Goal: Information Seeking & Learning: Check status

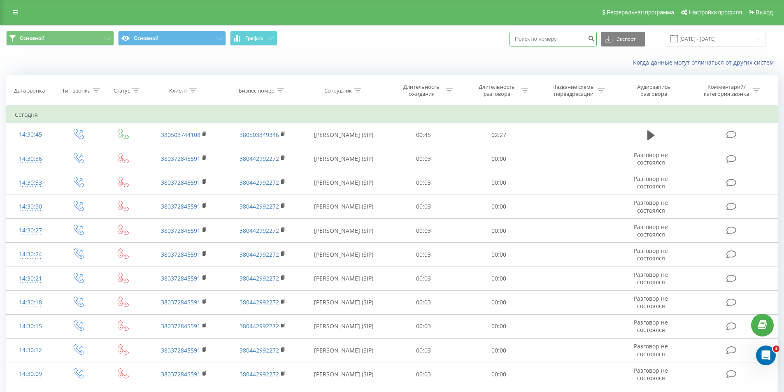
click at [584, 39] on input at bounding box center [552, 39] width 87 height 15
type input "2599"
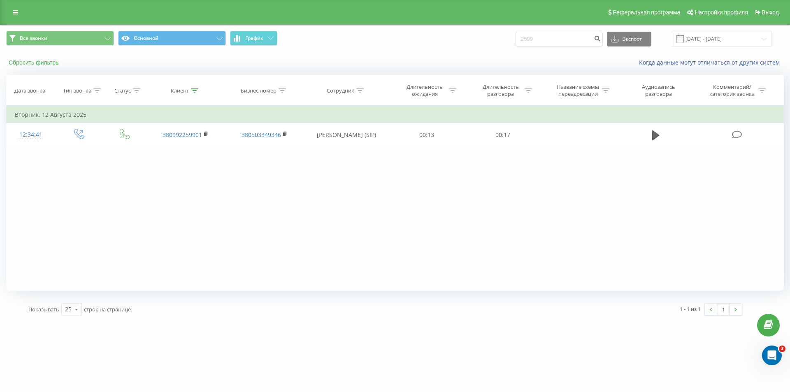
click at [30, 64] on button "Сбросить фильтры" at bounding box center [35, 62] width 58 height 7
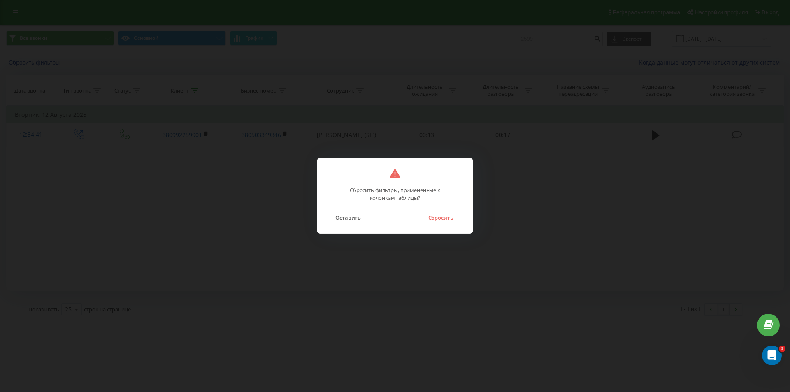
click at [437, 221] on button "Сбросить" at bounding box center [440, 217] width 33 height 11
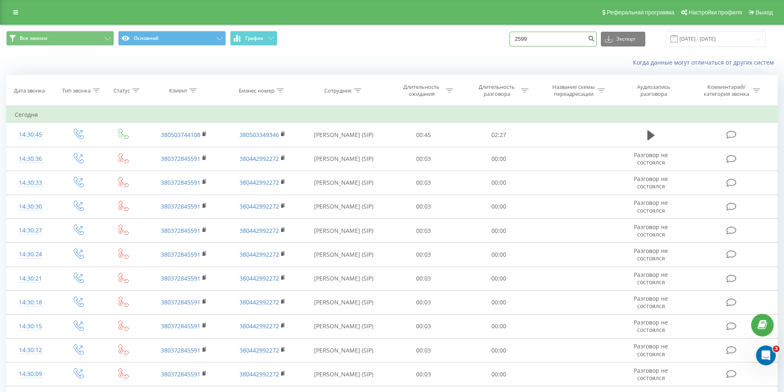
click at [550, 44] on input "2599" at bounding box center [552, 39] width 87 height 15
paste input "380676402599"
type input "380676402599"
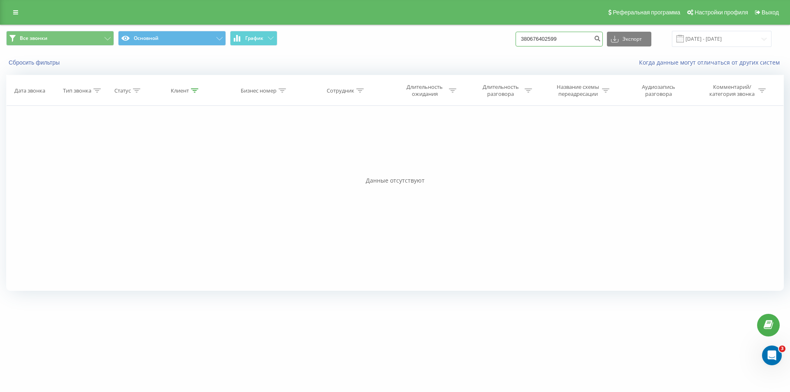
click at [581, 35] on input "380676402599" at bounding box center [559, 39] width 87 height 15
click at [58, 62] on button "Сбросить фильтры" at bounding box center [35, 62] width 58 height 7
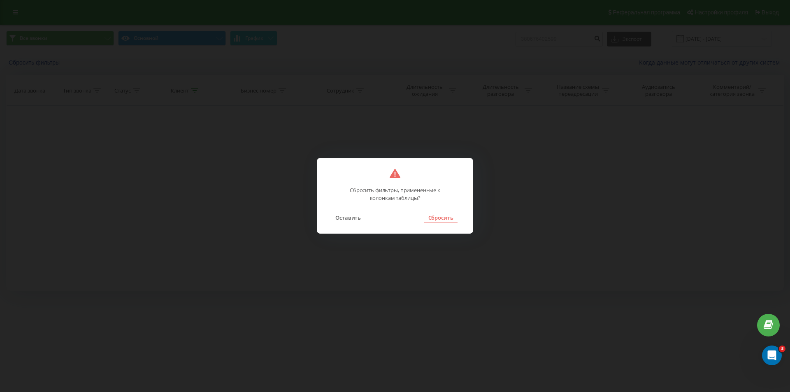
click at [431, 218] on button "Сбросить" at bounding box center [440, 217] width 33 height 11
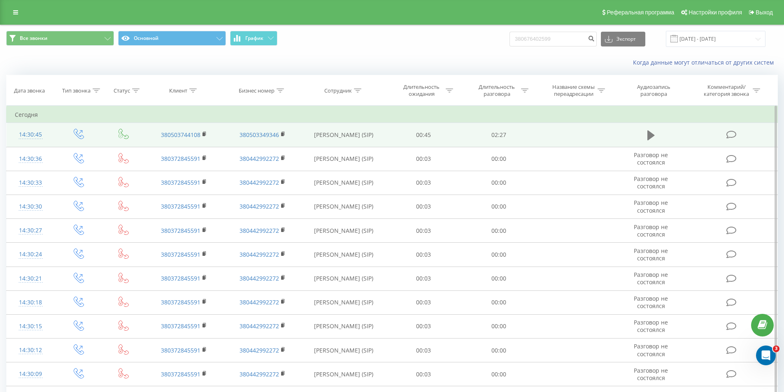
click at [651, 137] on icon at bounding box center [650, 135] width 7 height 10
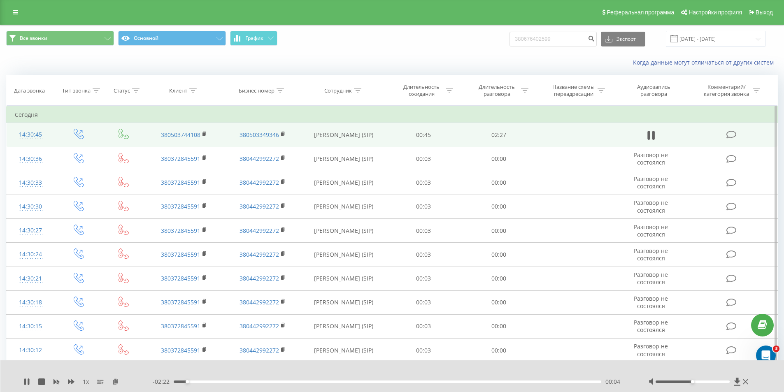
click at [391, 382] on div "00:04" at bounding box center [388, 382] width 428 height 2
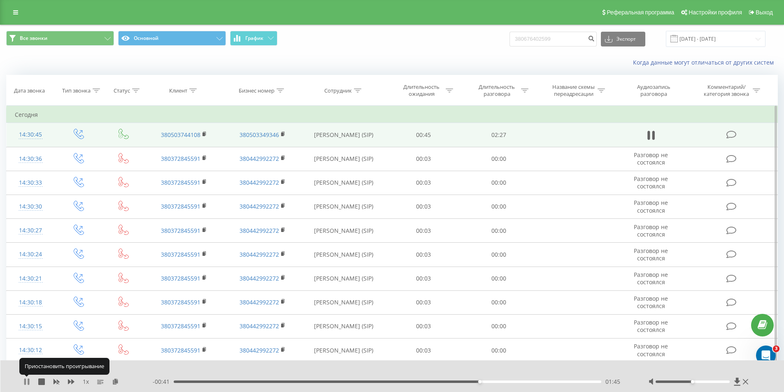
click at [26, 380] on icon at bounding box center [26, 382] width 7 height 7
click at [204, 133] on rect at bounding box center [203, 134] width 2 height 4
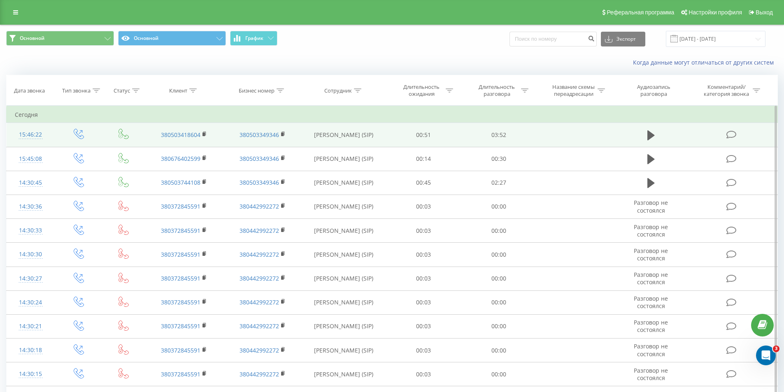
click at [563, 135] on td at bounding box center [575, 135] width 78 height 24
click at [653, 136] on icon at bounding box center [650, 135] width 7 height 10
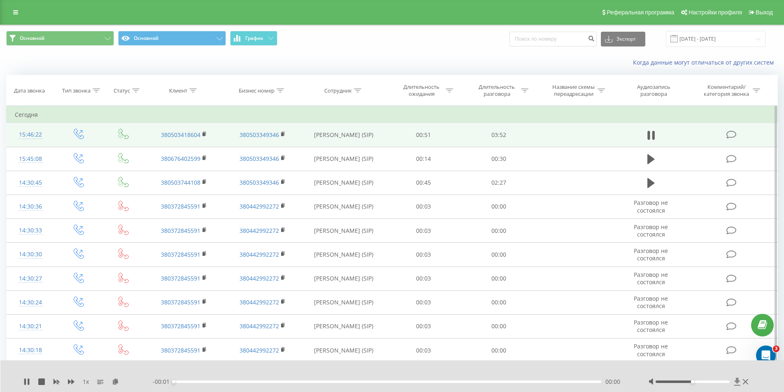
click at [738, 382] on icon at bounding box center [737, 382] width 6 height 8
click at [772, 13] on icon "close" at bounding box center [771, 12] width 4 height 4
click at [28, 379] on icon at bounding box center [26, 382] width 7 height 7
click at [648, 132] on icon at bounding box center [650, 135] width 7 height 10
click at [488, 381] on div "00:04" at bounding box center [388, 382] width 428 height 2
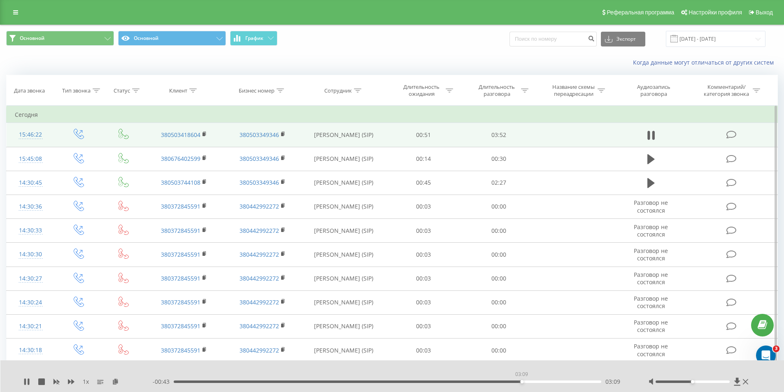
click at [521, 381] on div "03:09" at bounding box center [388, 382] width 428 height 2
click at [450, 380] on div "- 00:41 03:11 03:11" at bounding box center [390, 382] width 475 height 8
click at [446, 382] on div "03:12" at bounding box center [388, 382] width 428 height 2
click at [27, 380] on icon at bounding box center [26, 382] width 7 height 7
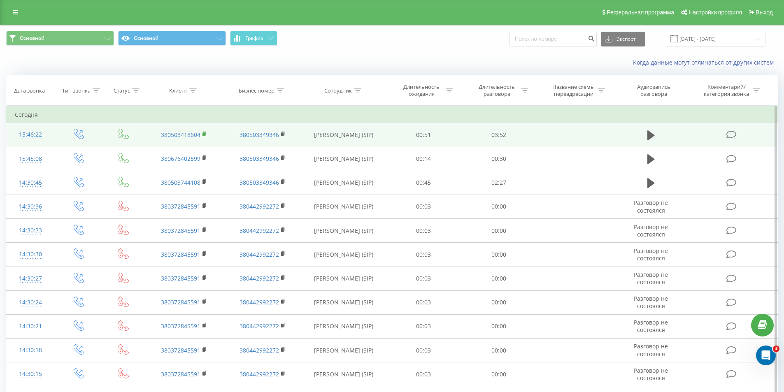
click at [203, 132] on icon at bounding box center [204, 134] width 3 height 4
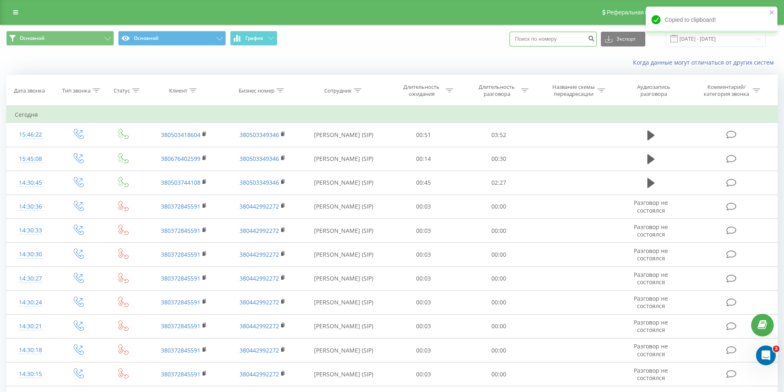
click at [554, 42] on input at bounding box center [552, 39] width 87 height 15
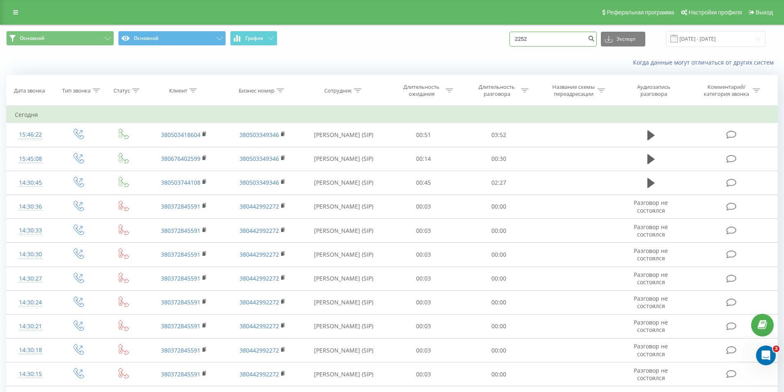
type input "2252"
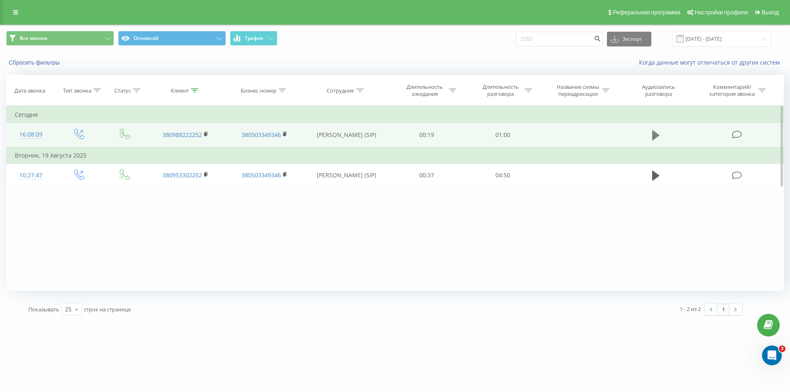
click at [653, 134] on icon at bounding box center [655, 135] width 7 height 10
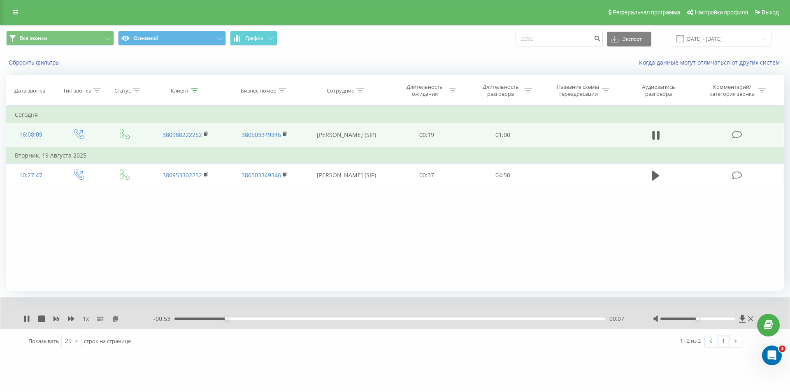
click at [529, 318] on div "00:07" at bounding box center [389, 319] width 431 height 2
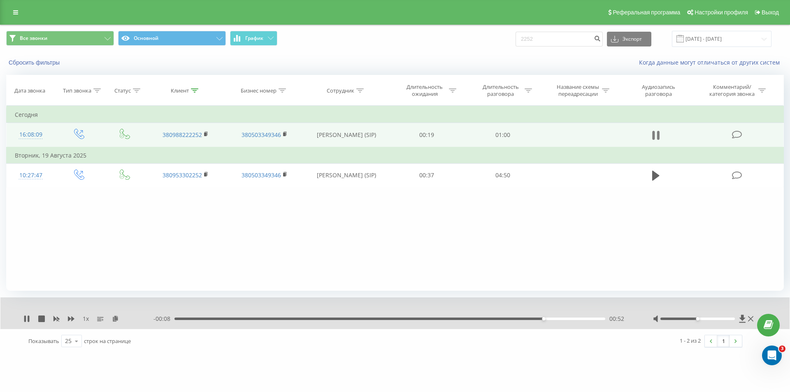
click at [652, 133] on button at bounding box center [656, 135] width 12 height 12
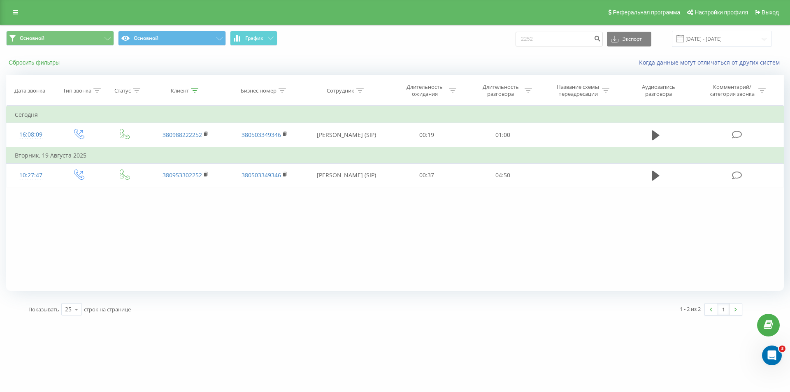
click at [54, 64] on button "Сбросить фильтры" at bounding box center [35, 62] width 58 height 7
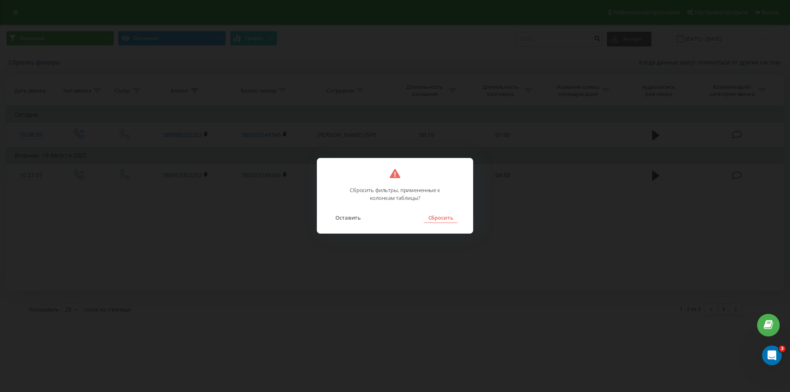
click at [432, 219] on button "Сбросить" at bounding box center [440, 217] width 33 height 11
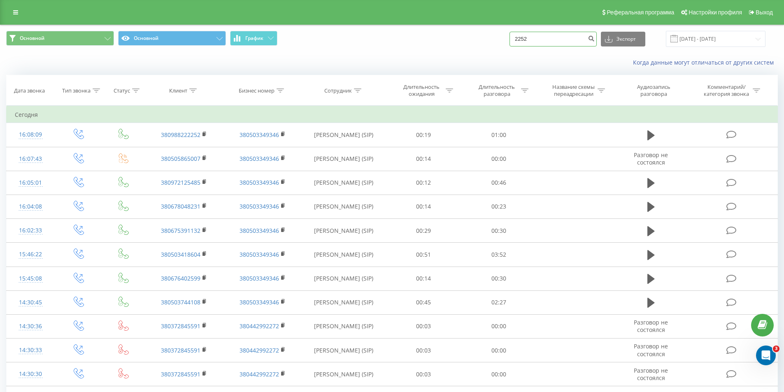
click at [570, 41] on input "2252" at bounding box center [552, 39] width 87 height 15
type input "2"
click at [135, 89] on icon at bounding box center [135, 90] width 7 height 4
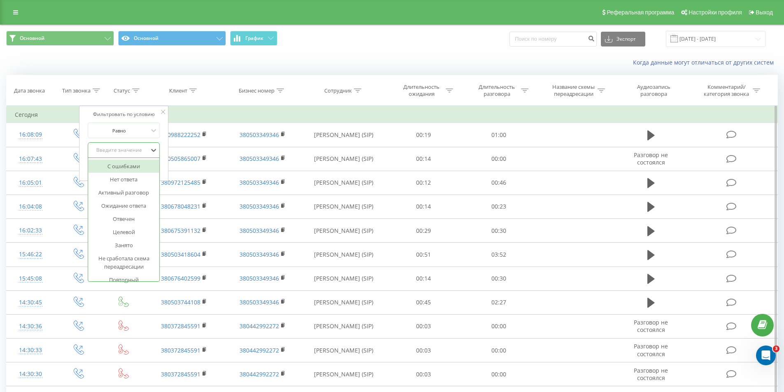
click at [135, 149] on div "Введите значение" at bounding box center [119, 150] width 58 height 7
click at [131, 221] on div "Отвечен" at bounding box center [124, 218] width 72 height 13
click at [141, 167] on span "OK" at bounding box center [141, 166] width 23 height 13
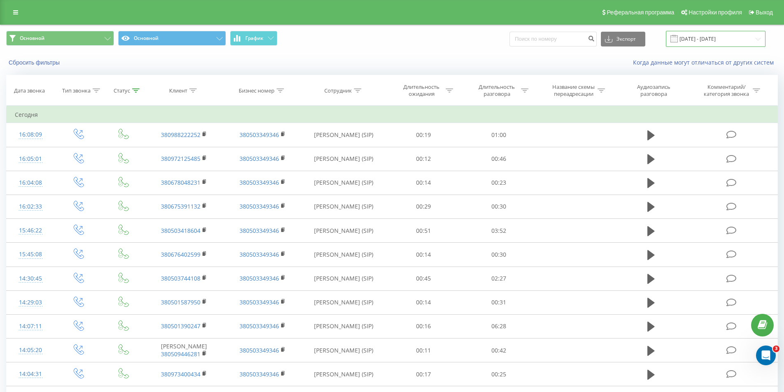
click at [730, 40] on input "[DATE] - [DATE]" at bounding box center [716, 39] width 100 height 16
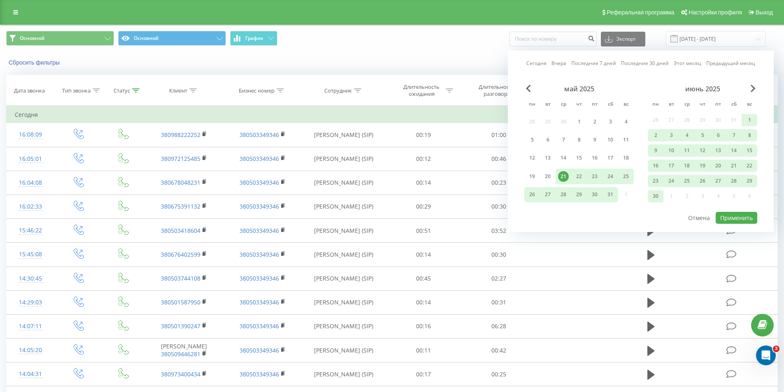
click at [546, 61] on link "Сегодня" at bounding box center [536, 63] width 20 height 8
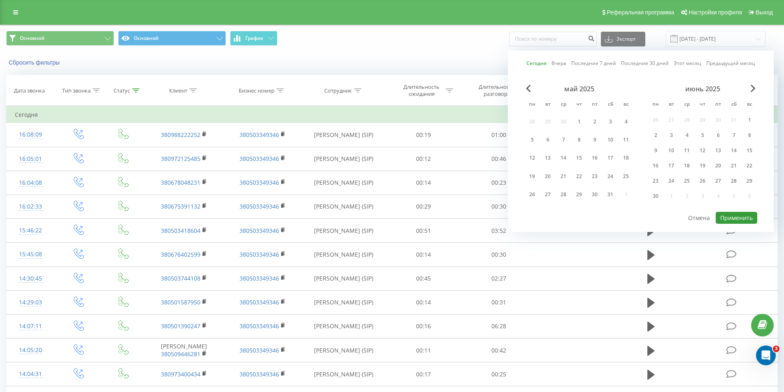
click at [733, 216] on button "Применить" at bounding box center [737, 218] width 42 height 12
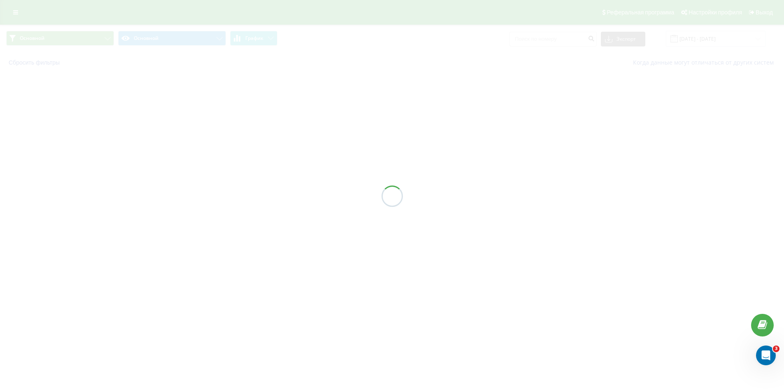
type input "21.08.2025 - 21.08.2025"
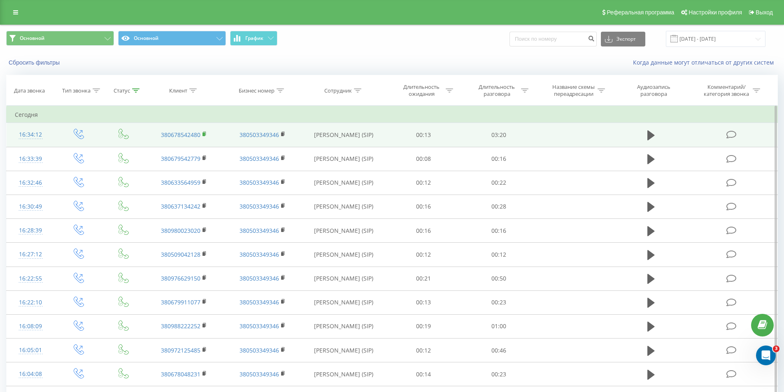
click at [205, 132] on icon at bounding box center [204, 134] width 3 height 4
click at [206, 132] on icon at bounding box center [204, 134] width 5 height 6
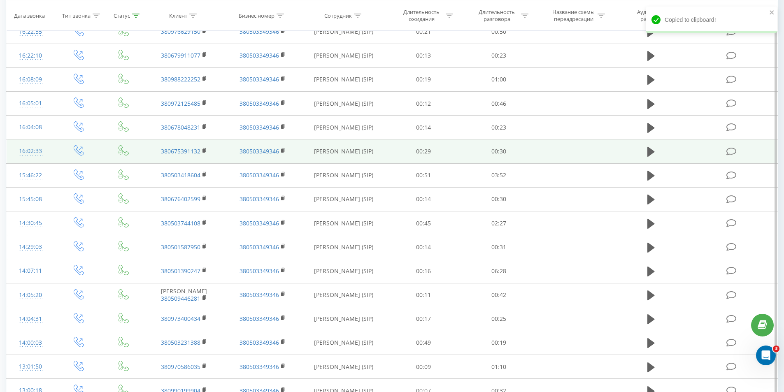
scroll to position [315, 0]
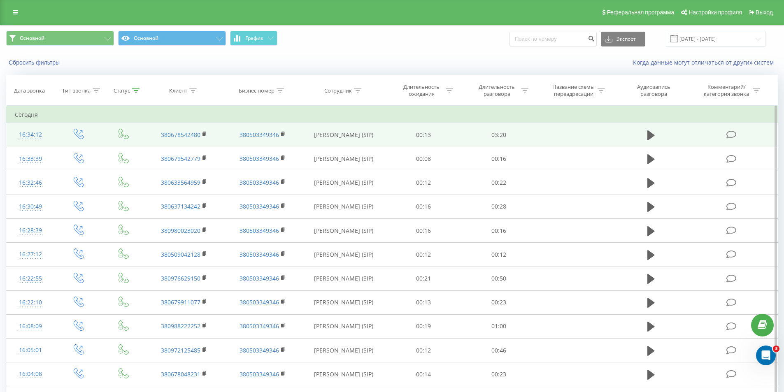
click at [416, 136] on td "00:13" at bounding box center [423, 135] width 75 height 24
click at [646, 128] on td at bounding box center [651, 135] width 72 height 24
click at [648, 131] on icon at bounding box center [650, 135] width 7 height 10
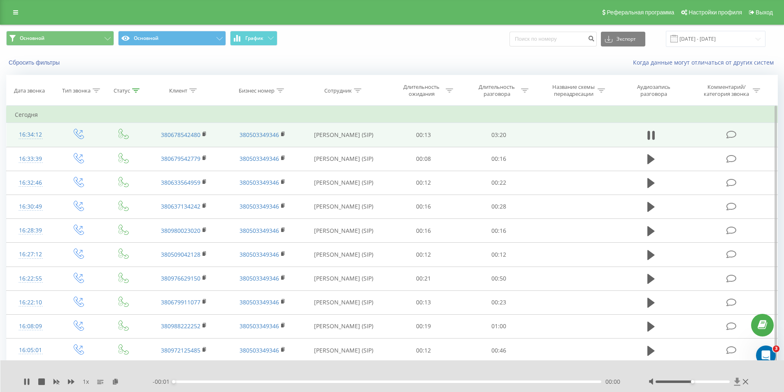
click at [736, 381] on icon at bounding box center [737, 382] width 7 height 8
click at [738, 383] on icon at bounding box center [737, 382] width 7 height 8
click at [570, 32] on input at bounding box center [552, 39] width 87 height 15
type input "8604"
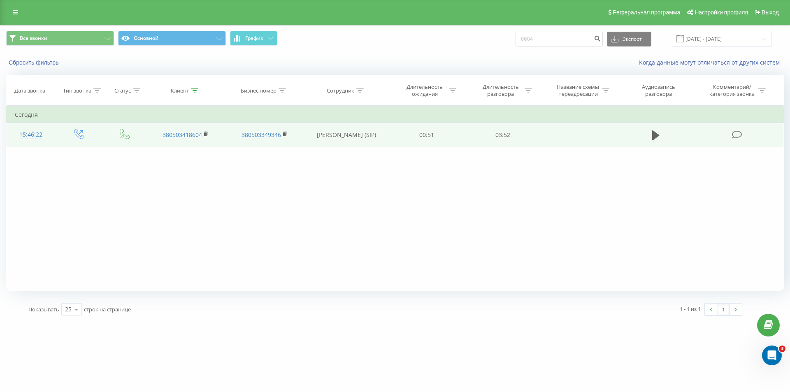
click at [504, 135] on td "03:52" at bounding box center [503, 135] width 76 height 24
click at [659, 133] on icon at bounding box center [655, 136] width 7 height 12
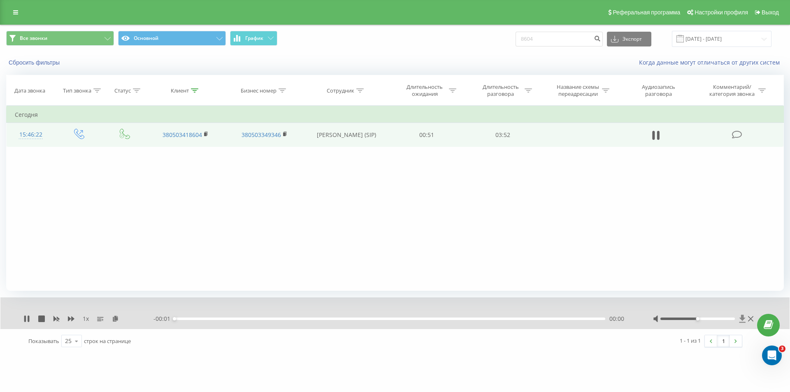
click at [744, 316] on icon at bounding box center [742, 319] width 7 height 8
click at [743, 318] on icon at bounding box center [742, 319] width 6 height 8
click at [713, 206] on div "Фильтровать по условию Равно Введите значение Отмена OK Фильтровать по условию …" at bounding box center [395, 198] width 778 height 185
click at [743, 316] on icon at bounding box center [742, 319] width 6 height 8
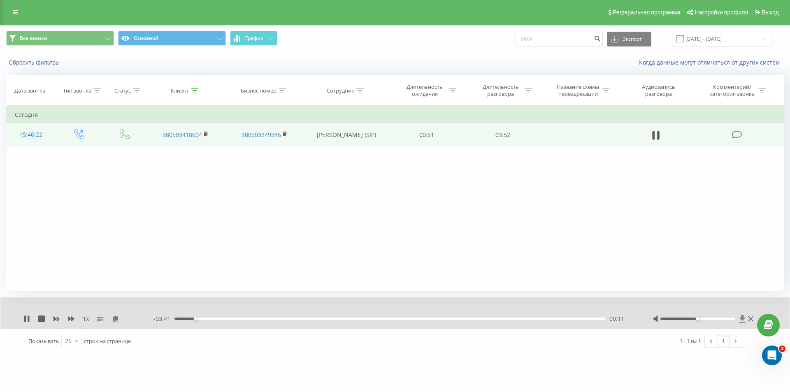
click at [743, 316] on icon at bounding box center [742, 319] width 6 height 8
click at [24, 316] on icon at bounding box center [26, 319] width 7 height 7
click at [746, 318] on icon at bounding box center [742, 319] width 7 height 8
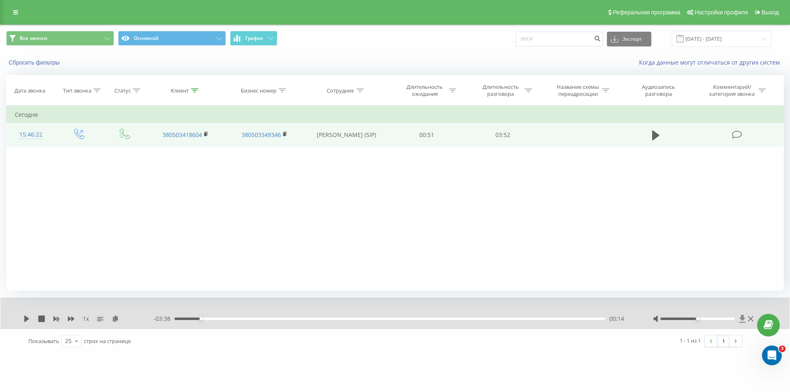
click at [746, 318] on icon at bounding box center [742, 319] width 7 height 8
click at [742, 321] on icon at bounding box center [742, 319] width 6 height 8
drag, startPoint x: 742, startPoint y: 321, endPoint x: 744, endPoint y: 315, distance: 6.4
click at [743, 321] on icon at bounding box center [742, 319] width 7 height 8
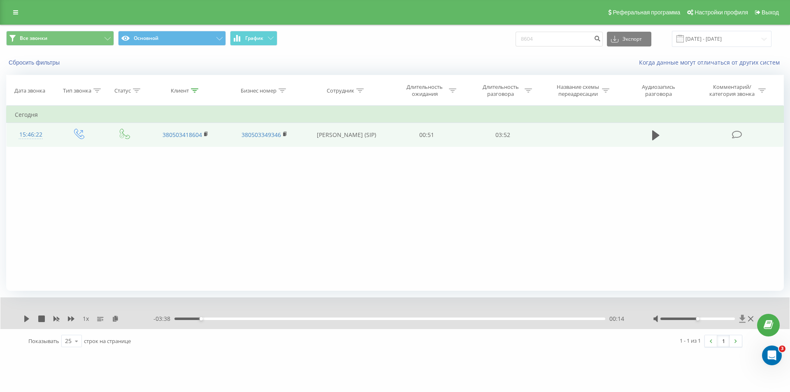
click at [742, 317] on icon at bounding box center [742, 319] width 6 height 8
click at [566, 199] on div "Фильтровать по условию Равно Введите значение Отмена OK Фильтровать по условию …" at bounding box center [395, 198] width 778 height 185
